Goal: Task Accomplishment & Management: Manage account settings

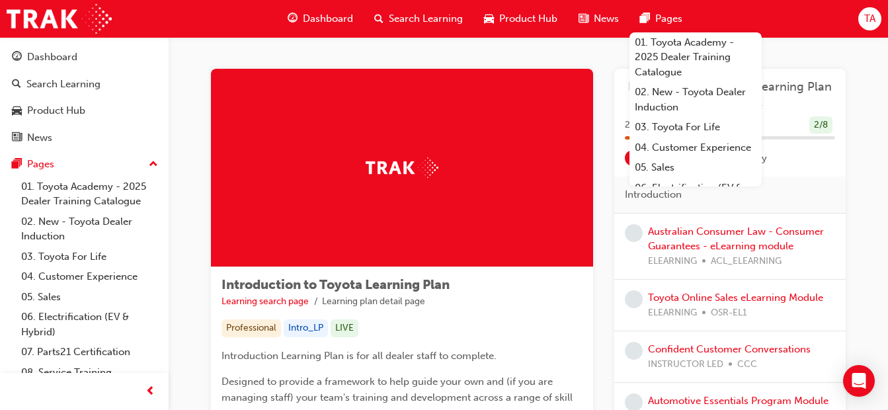
click at [874, 19] on span "TA" at bounding box center [869, 18] width 11 height 15
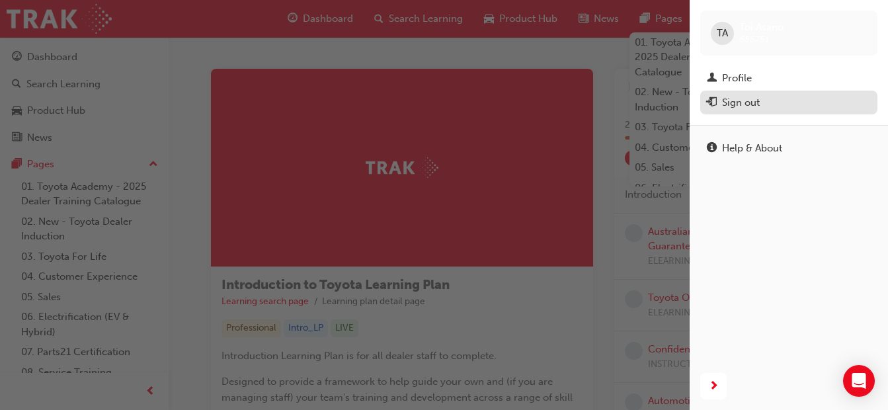
click at [750, 104] on div "Sign out" at bounding box center [741, 102] width 38 height 15
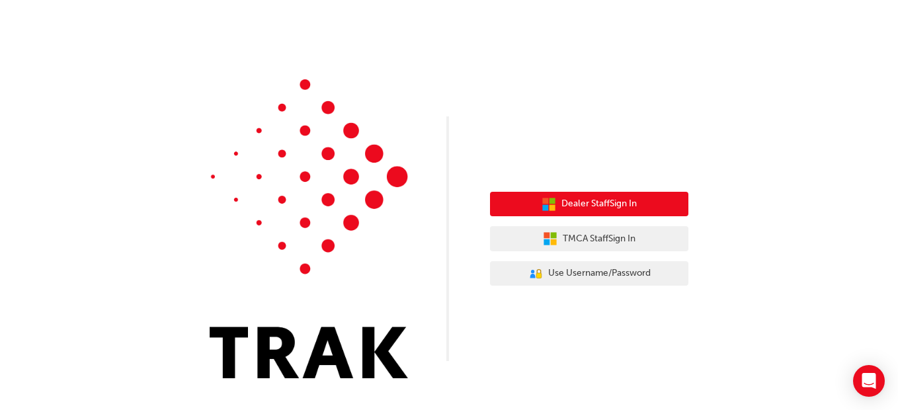
click at [623, 198] on span "Dealer Staff Sign In" at bounding box center [598, 203] width 75 height 15
